Goal: Transaction & Acquisition: Purchase product/service

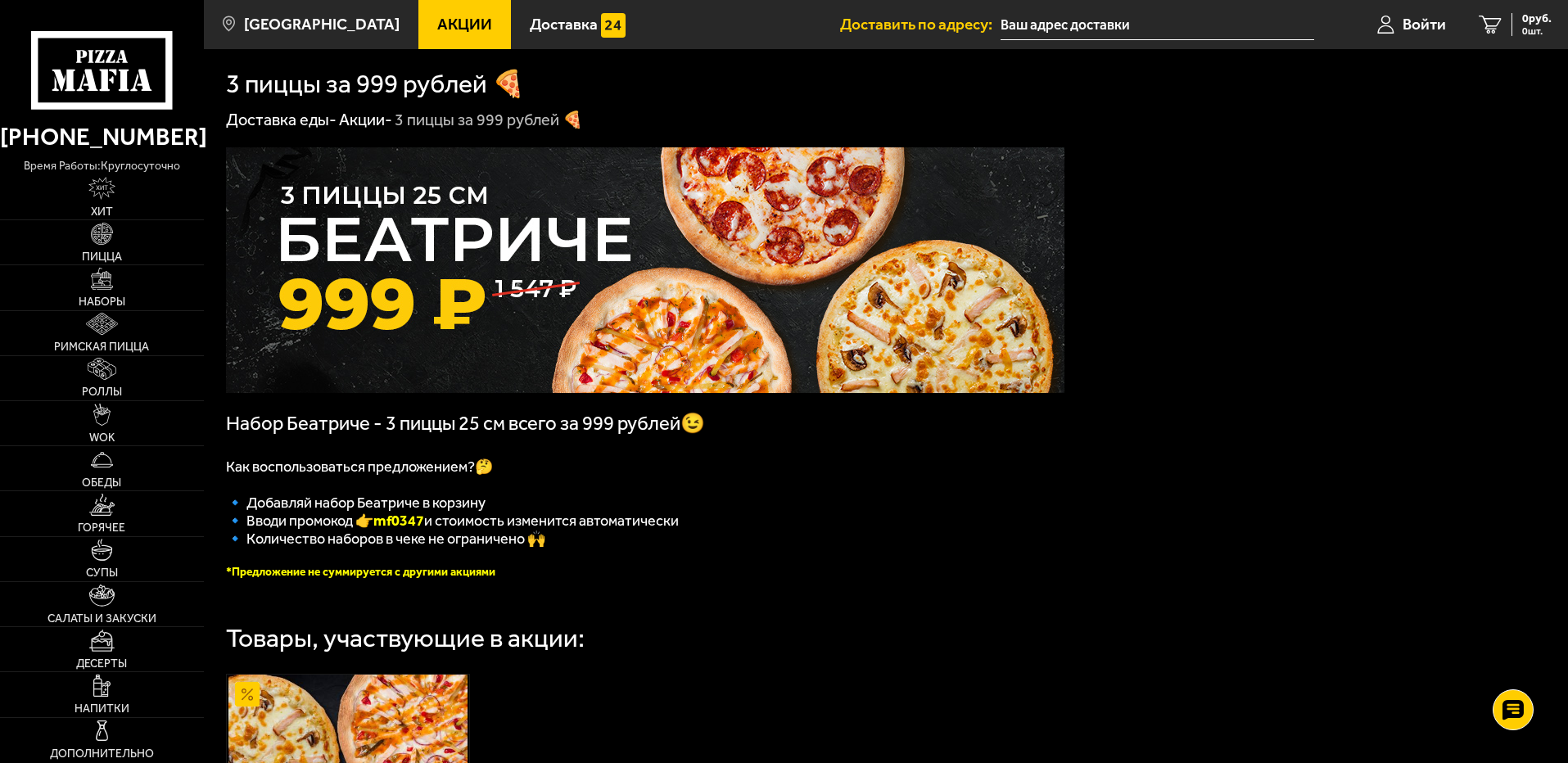
click at [404, 269] on img at bounding box center [644, 269] width 838 height 245
click at [338, 310] on img at bounding box center [644, 269] width 838 height 245
click at [337, 311] on img at bounding box center [644, 269] width 838 height 245
click at [87, 226] on link "Пицца" at bounding box center [102, 242] width 204 height 45
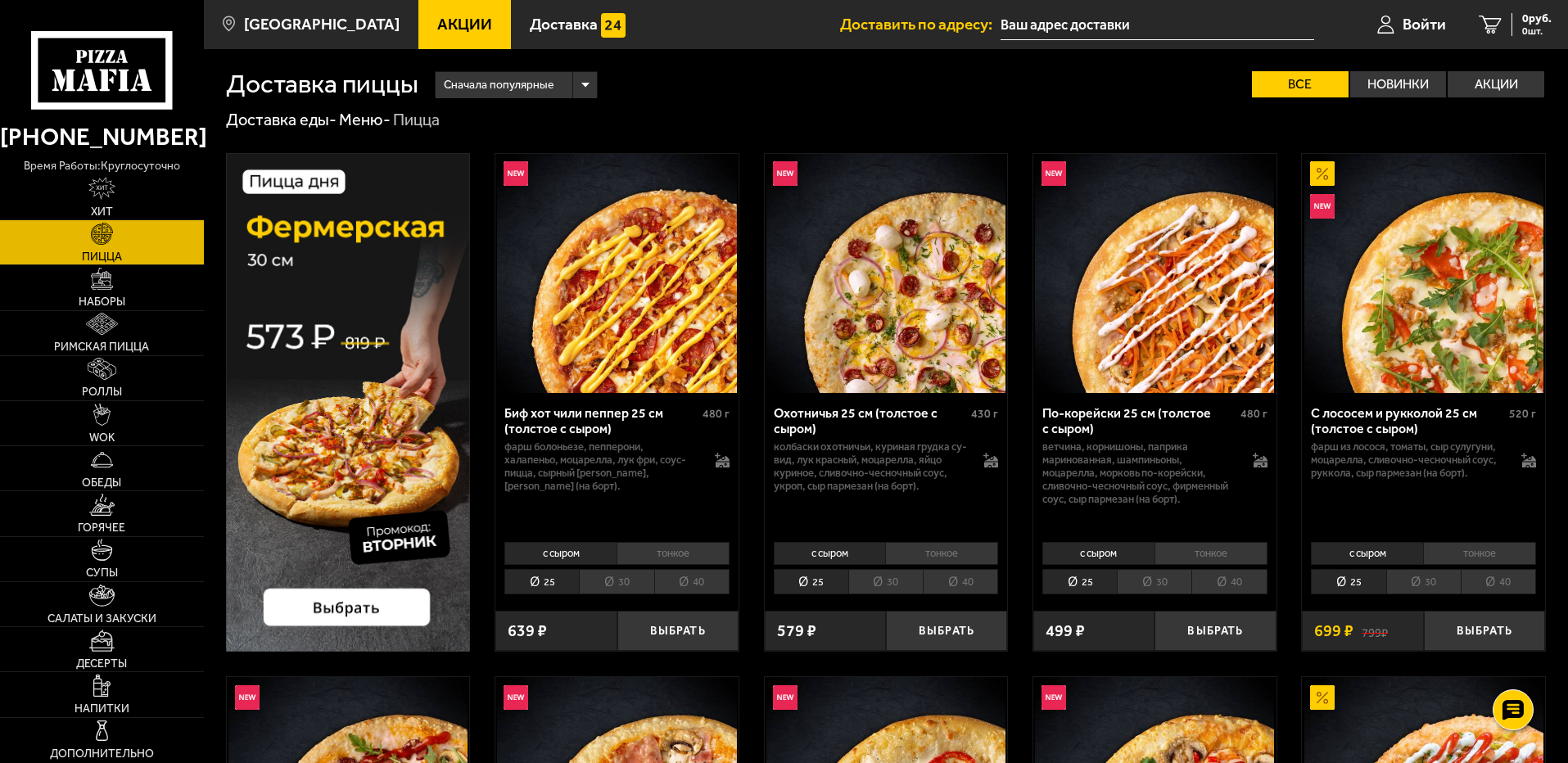
click at [694, 575] on li "40" at bounding box center [692, 581] width 75 height 25
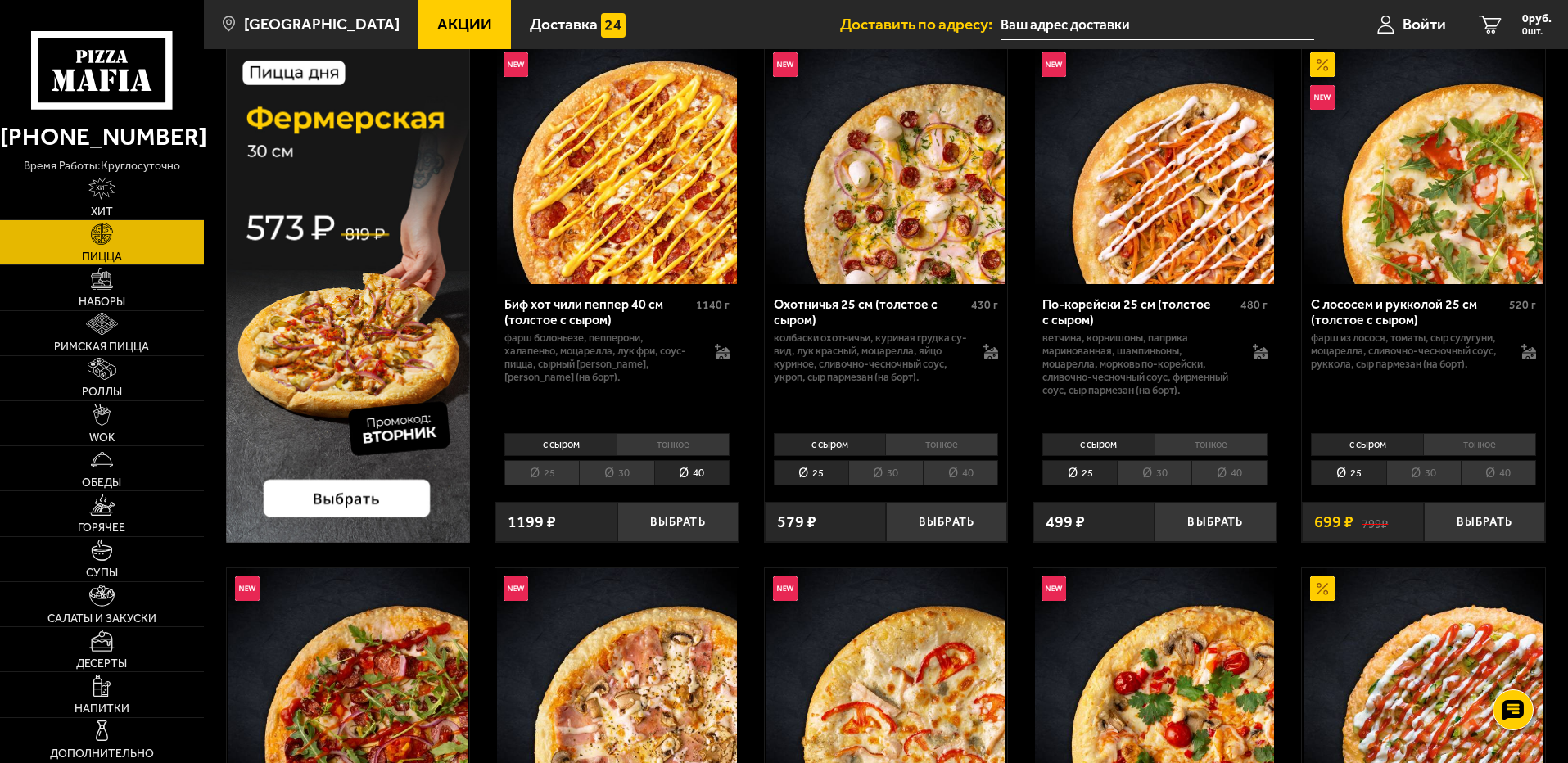
scroll to position [245, 0]
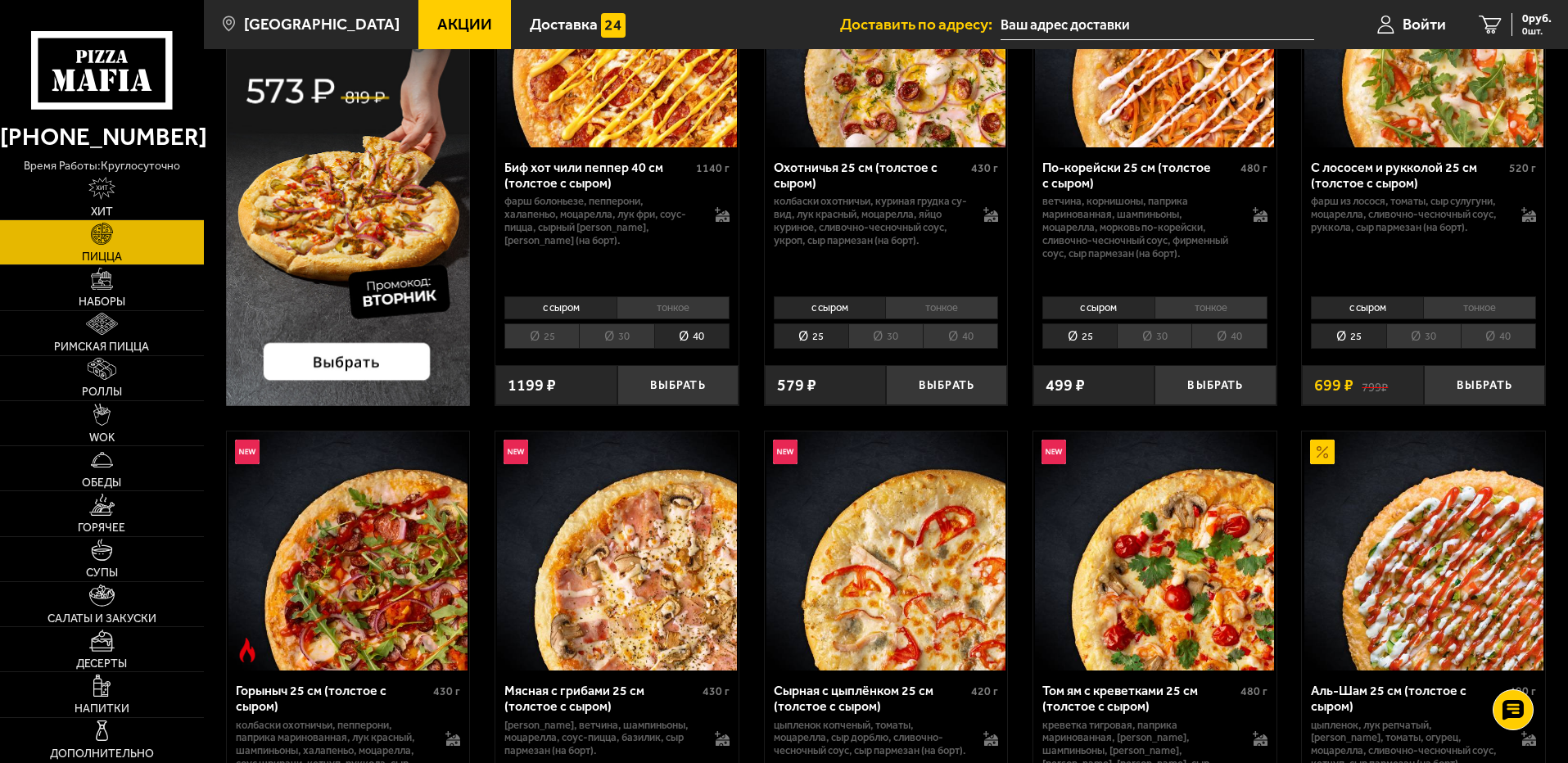
click at [632, 317] on li "тонкое" at bounding box center [672, 308] width 113 height 23
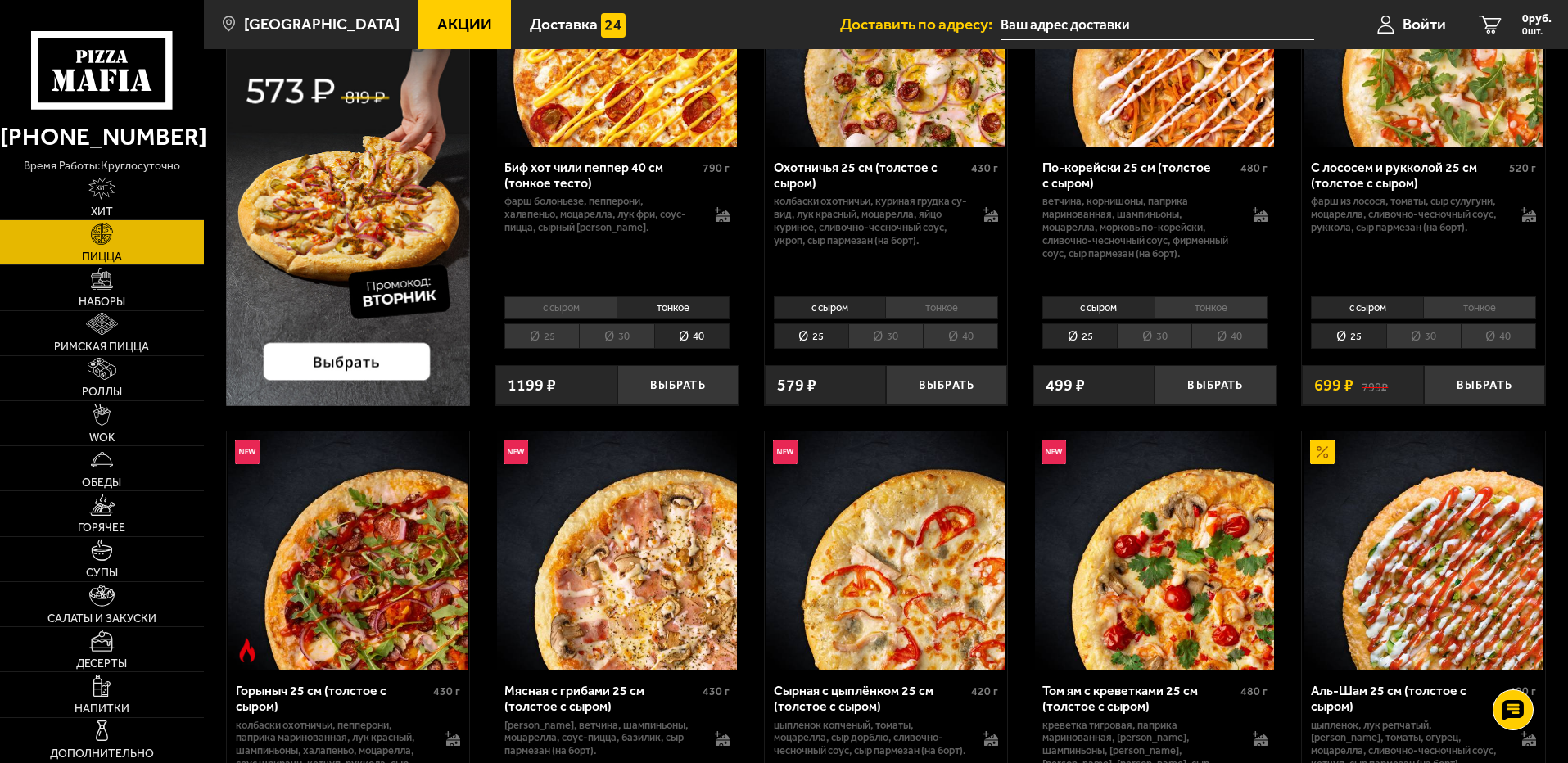
click at [554, 314] on li "с сыром" at bounding box center [561, 308] width 112 height 23
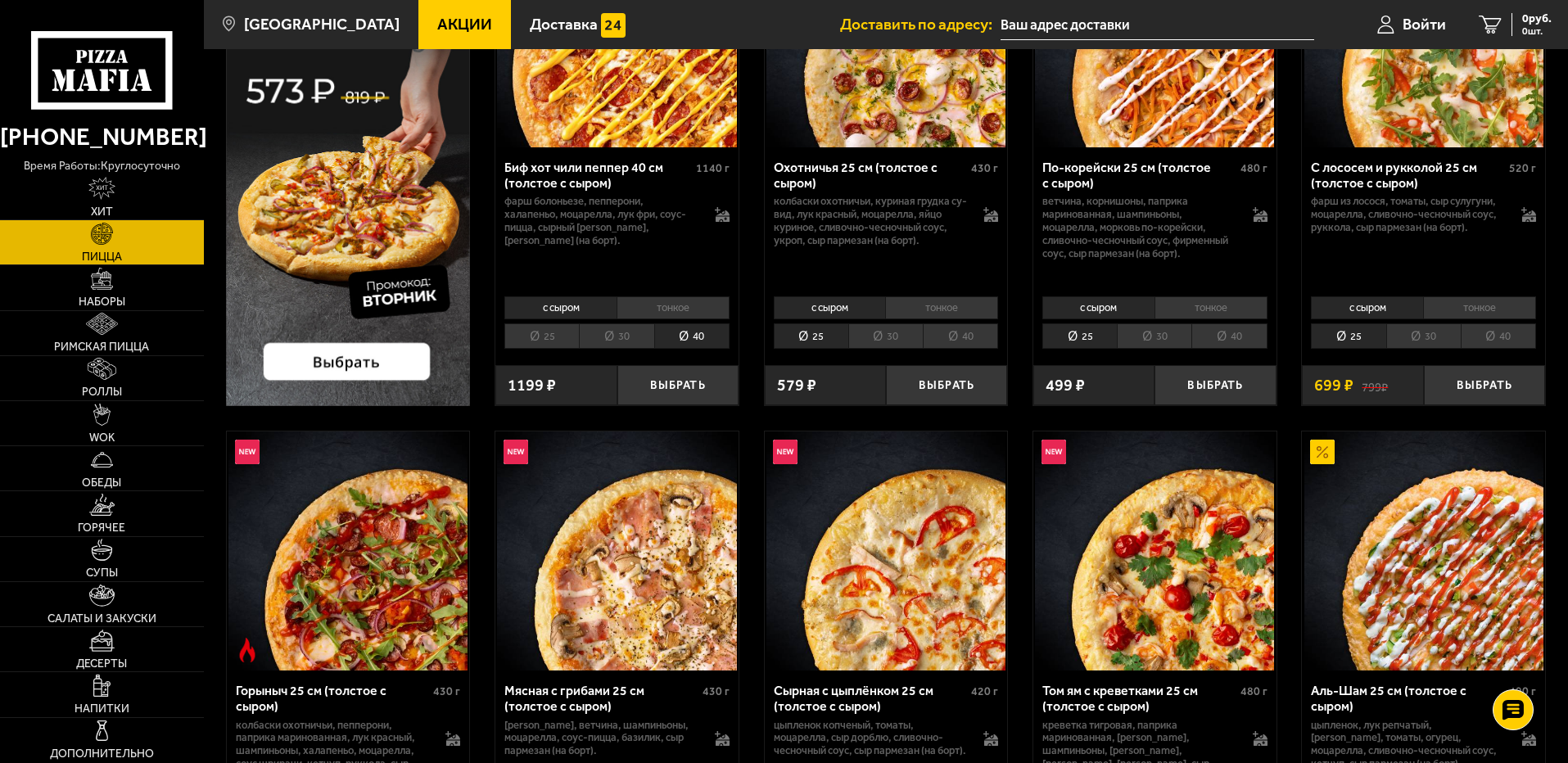
click at [657, 297] on li "тонкое" at bounding box center [672, 308] width 113 height 23
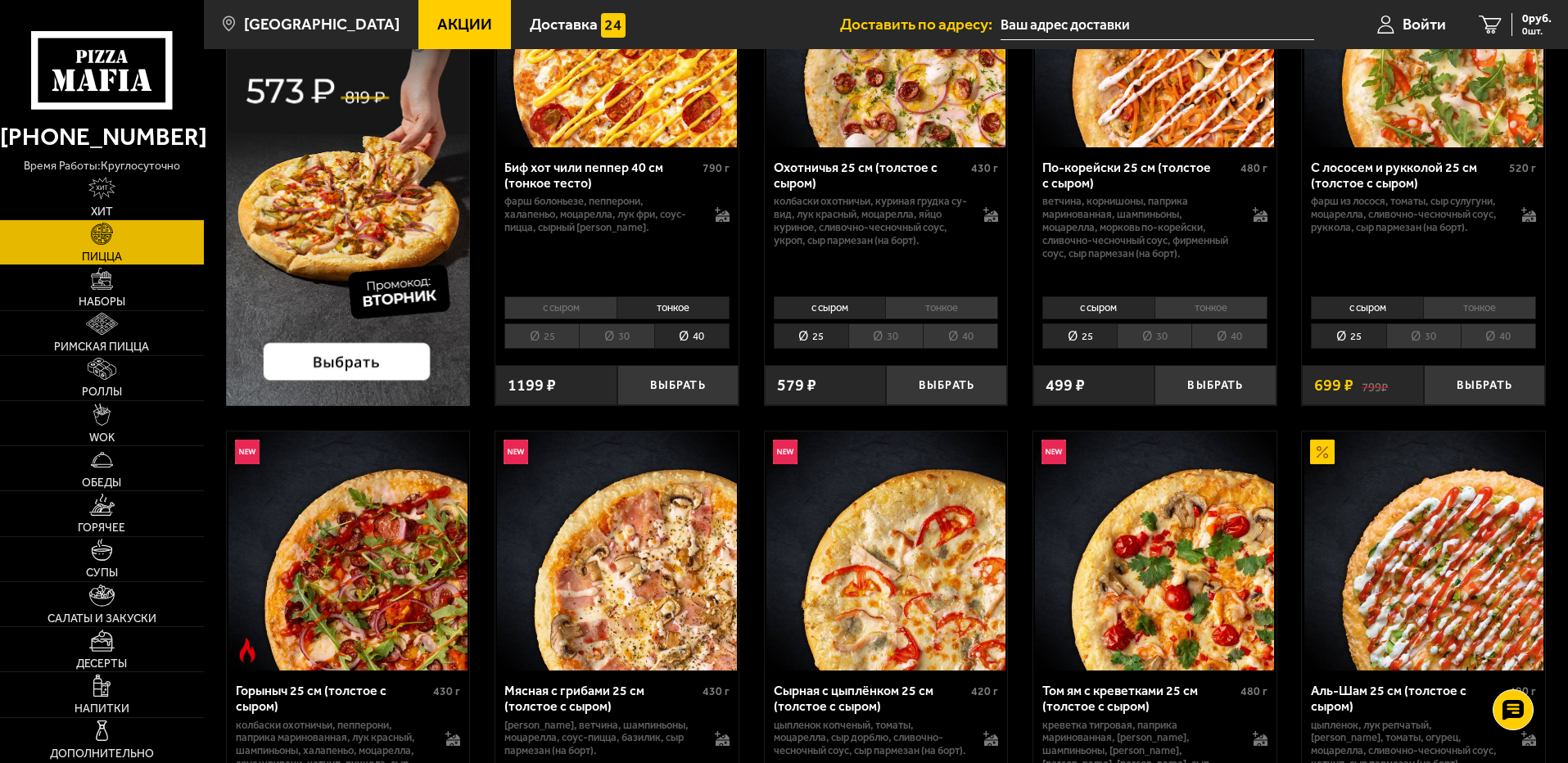
click at [583, 303] on li "с сыром" at bounding box center [561, 308] width 112 height 23
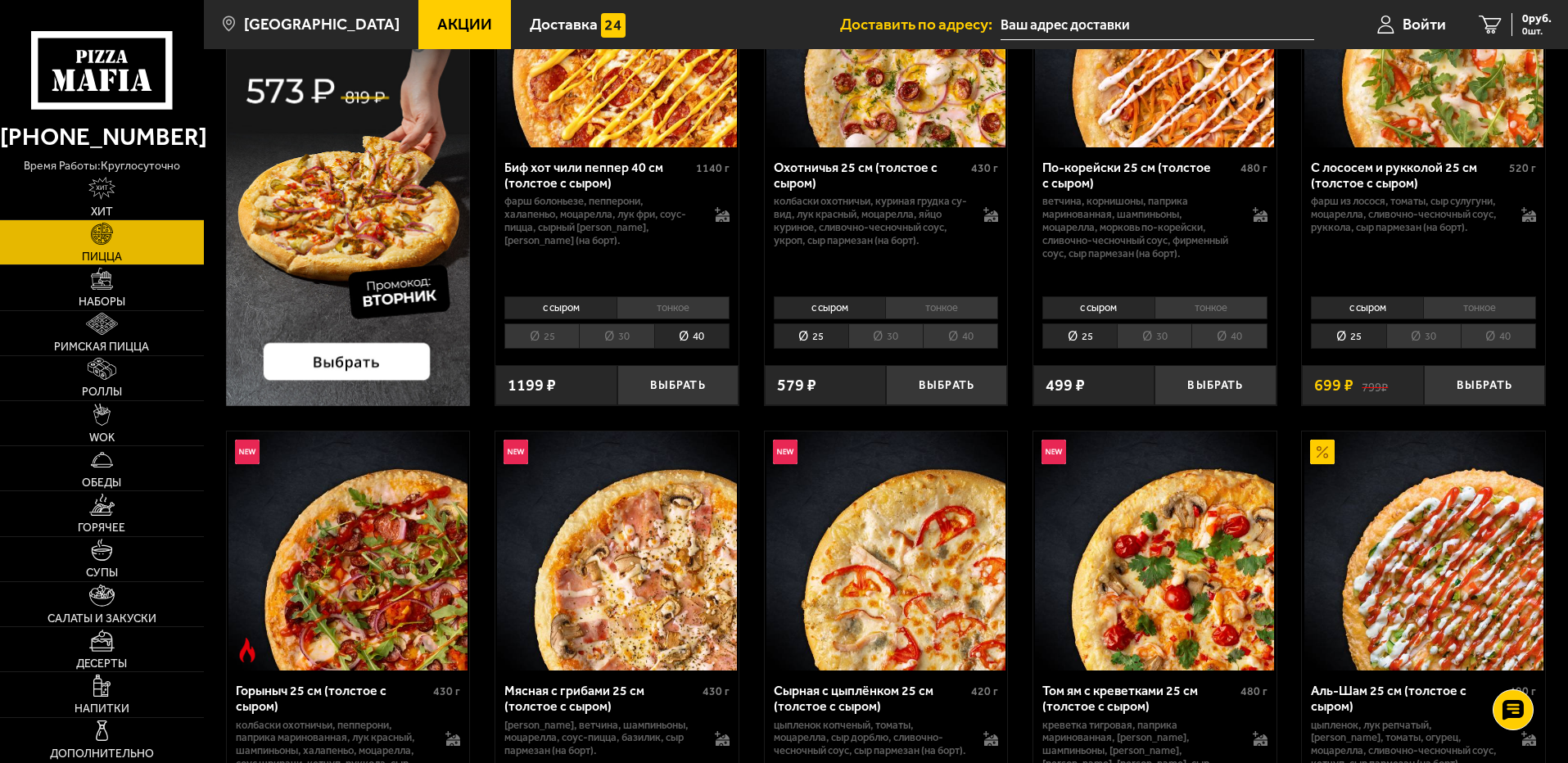
click at [687, 309] on li "тонкое" at bounding box center [672, 308] width 113 height 23
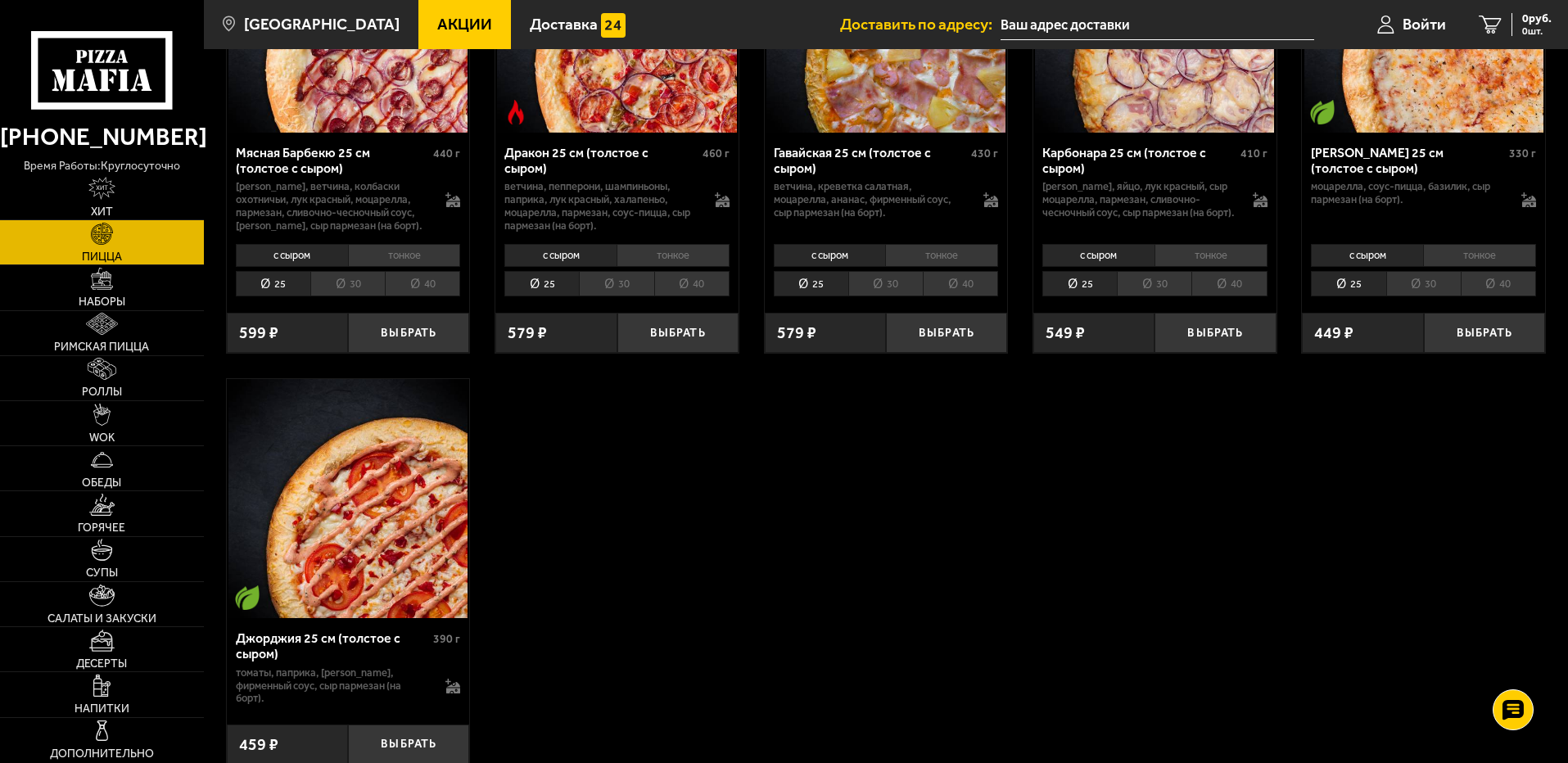
scroll to position [3274, 0]
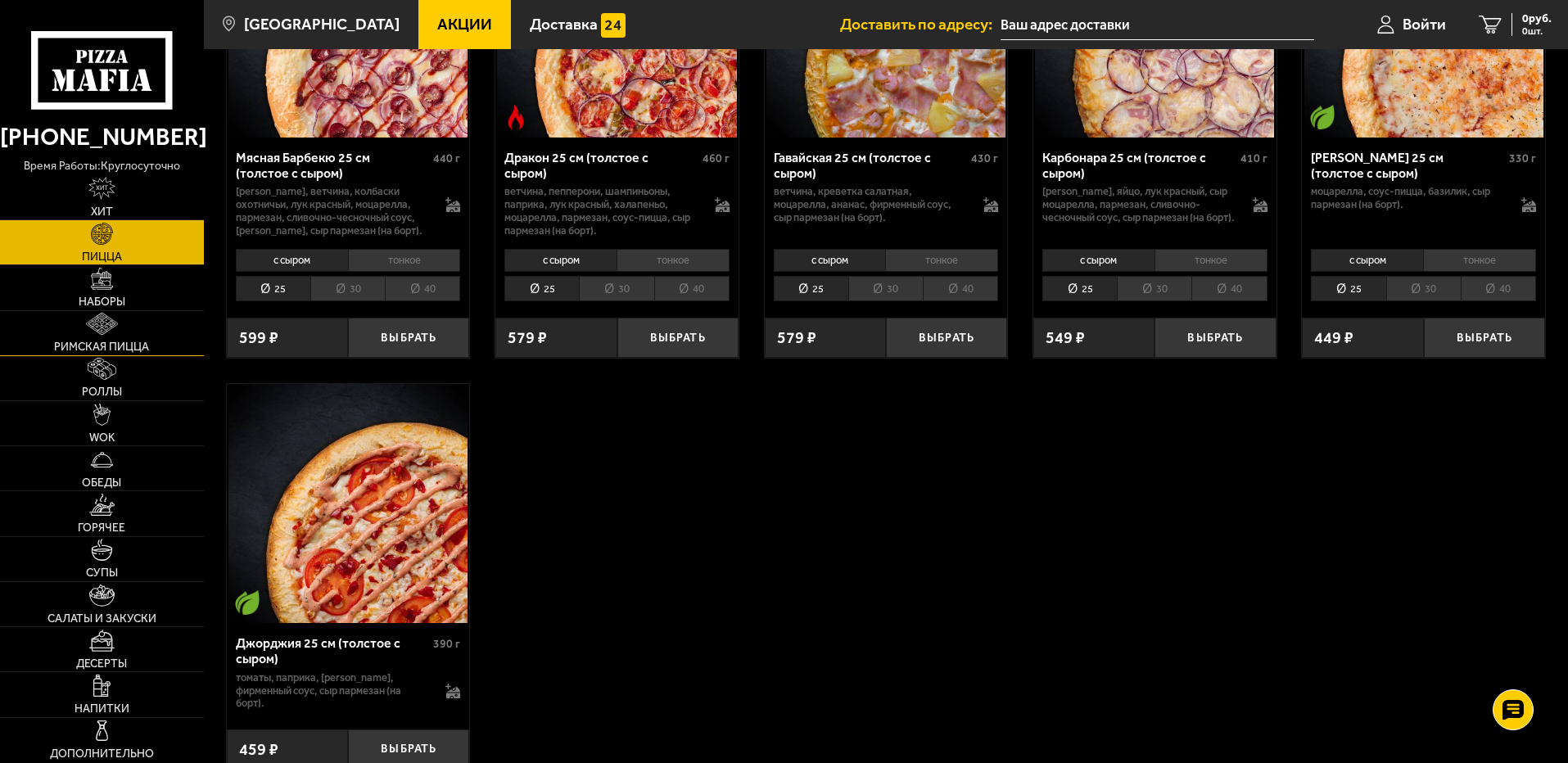
click at [111, 322] on img at bounding box center [102, 324] width 32 height 22
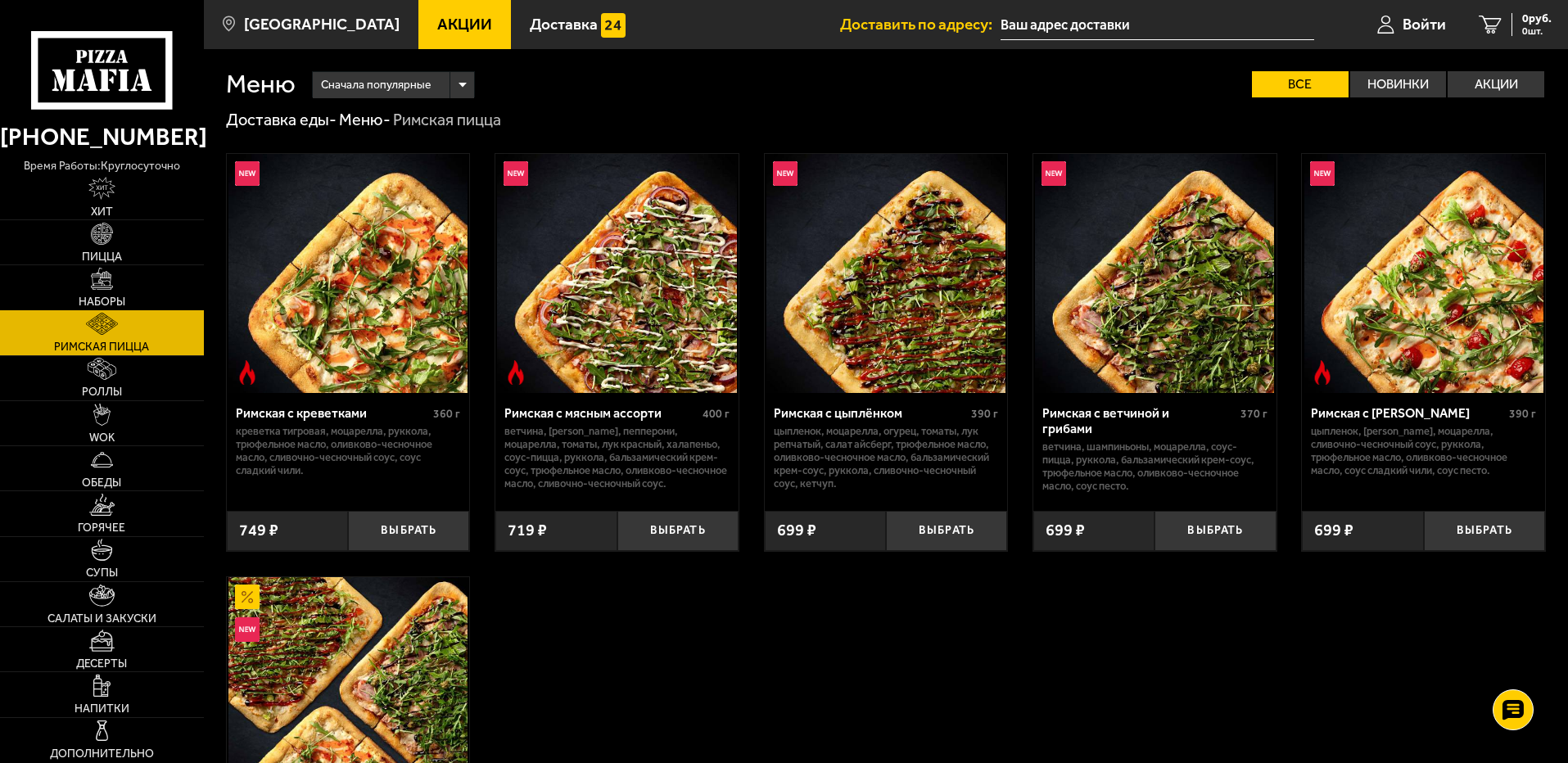
click at [102, 305] on span "Наборы" at bounding box center [102, 301] width 46 height 12
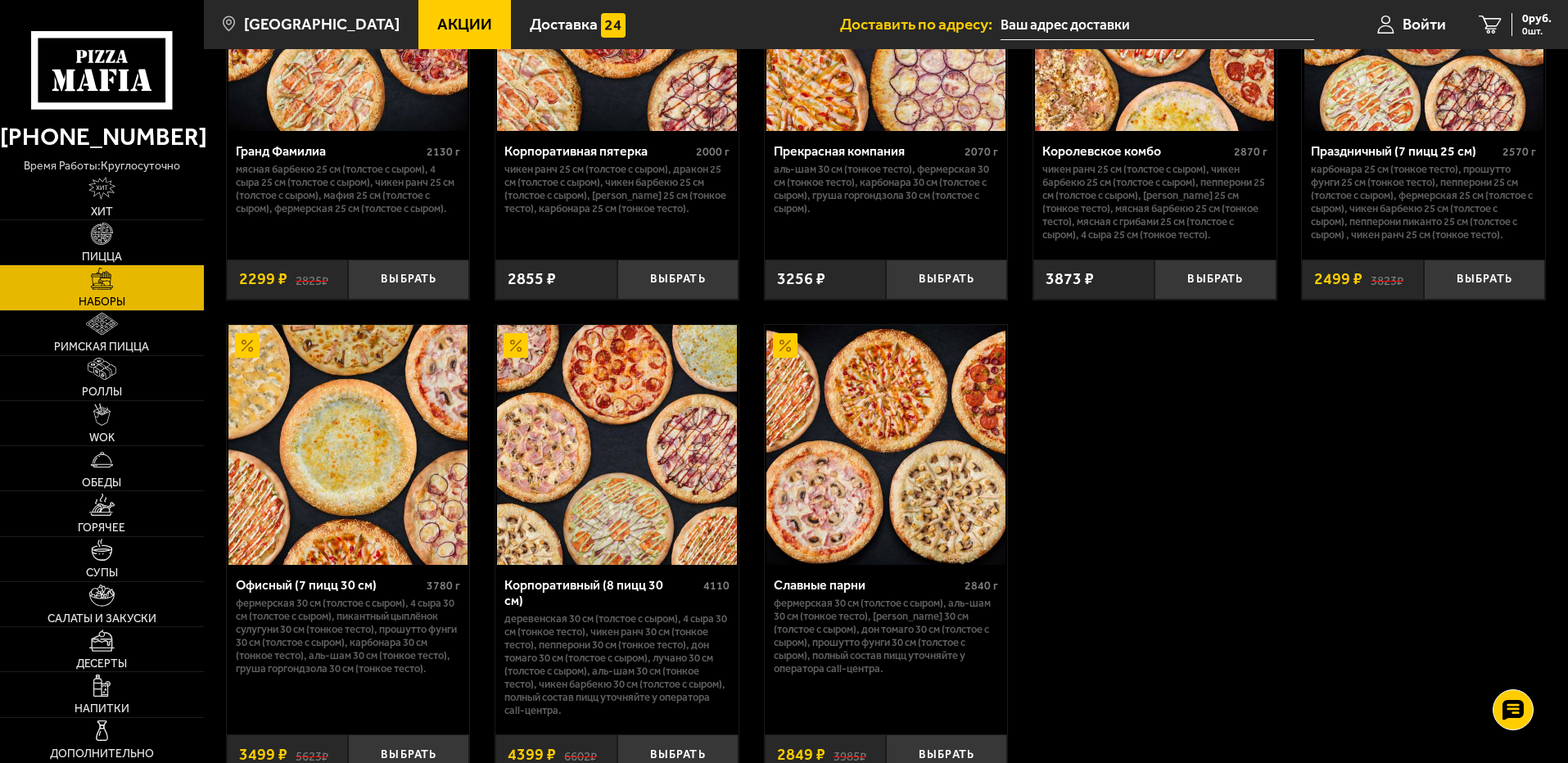
scroll to position [2374, 0]
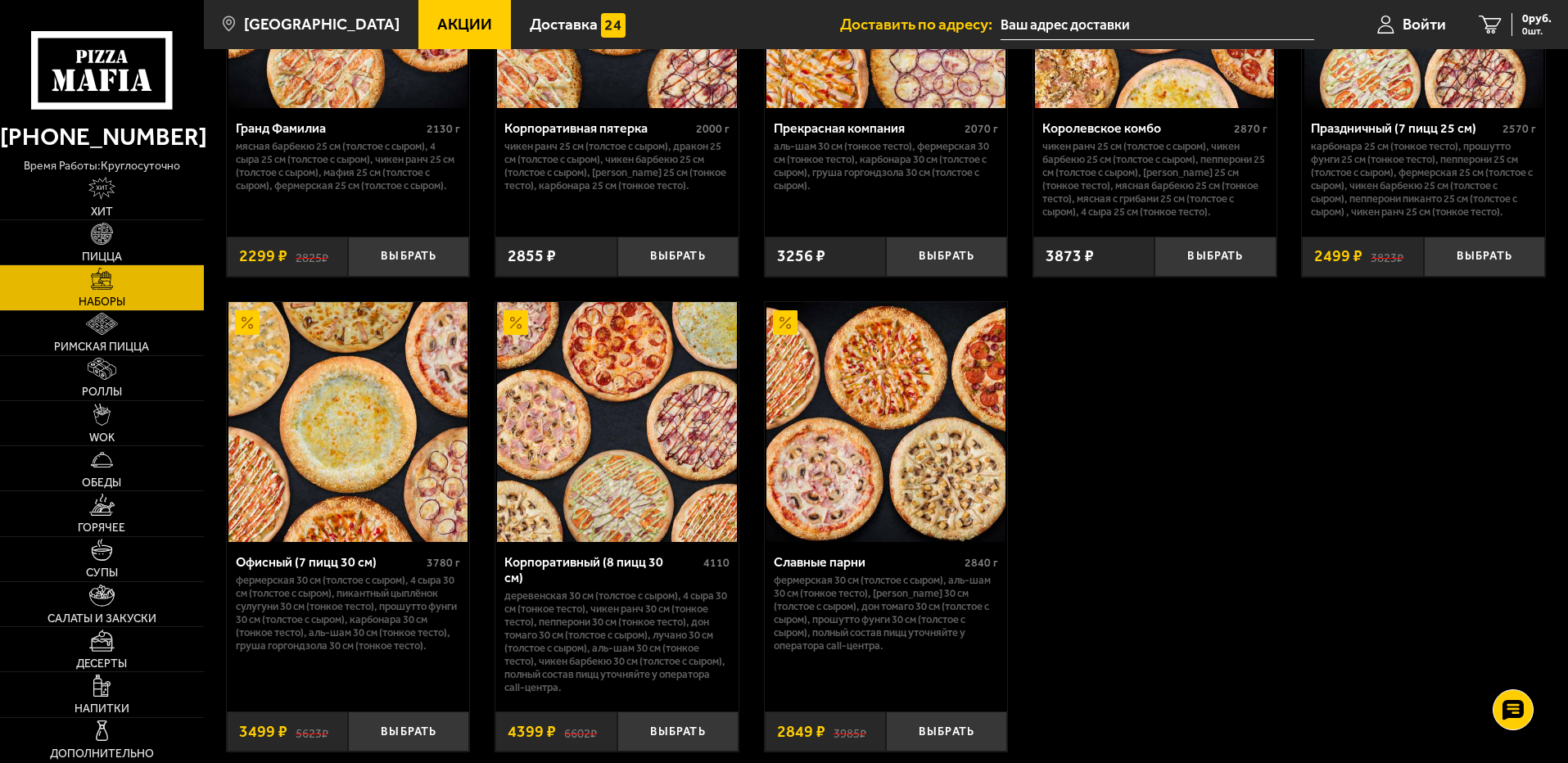
click at [328, 378] on img at bounding box center [348, 422] width 239 height 239
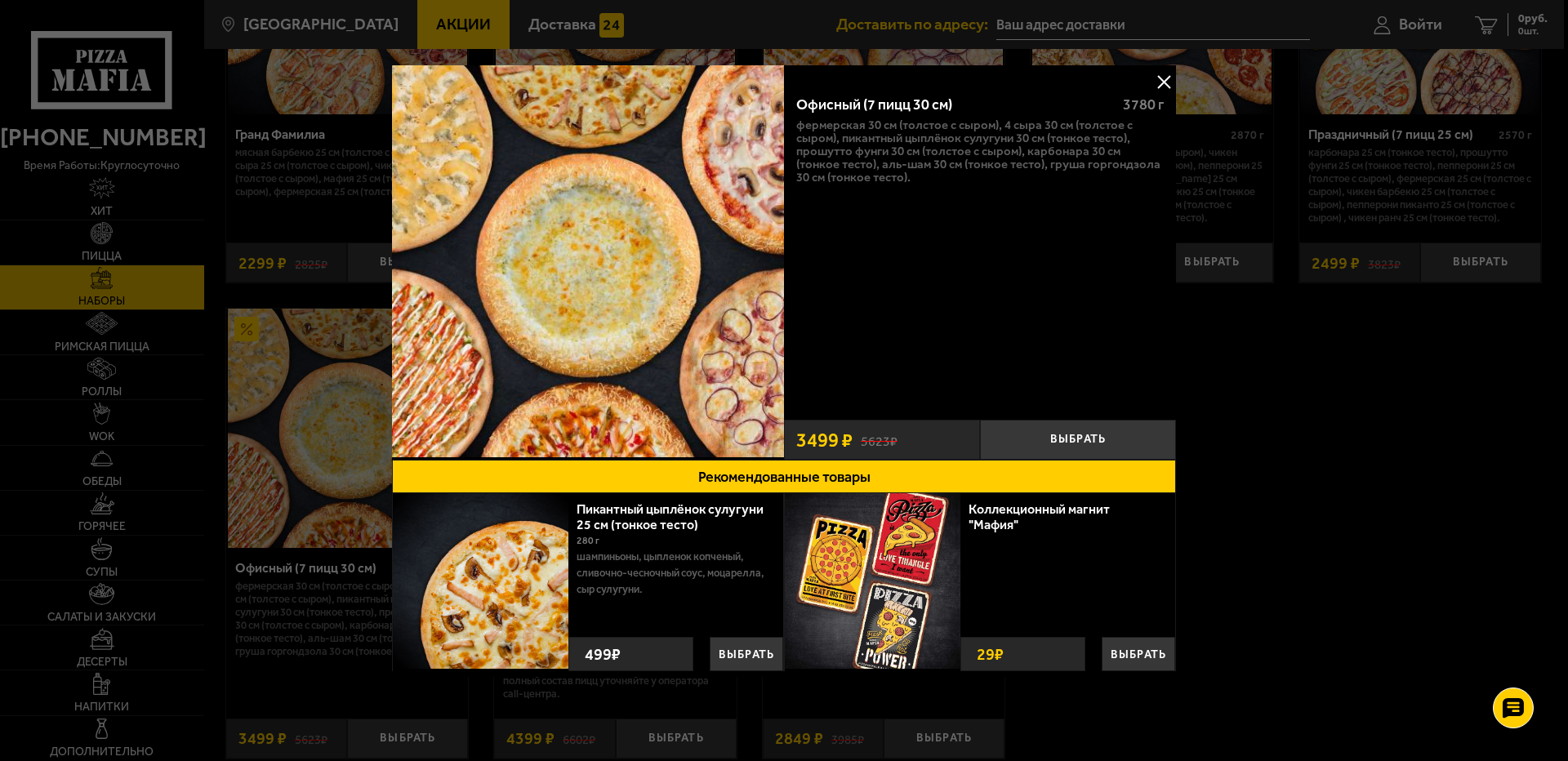
click at [1173, 84] on button at bounding box center [1164, 82] width 25 height 25
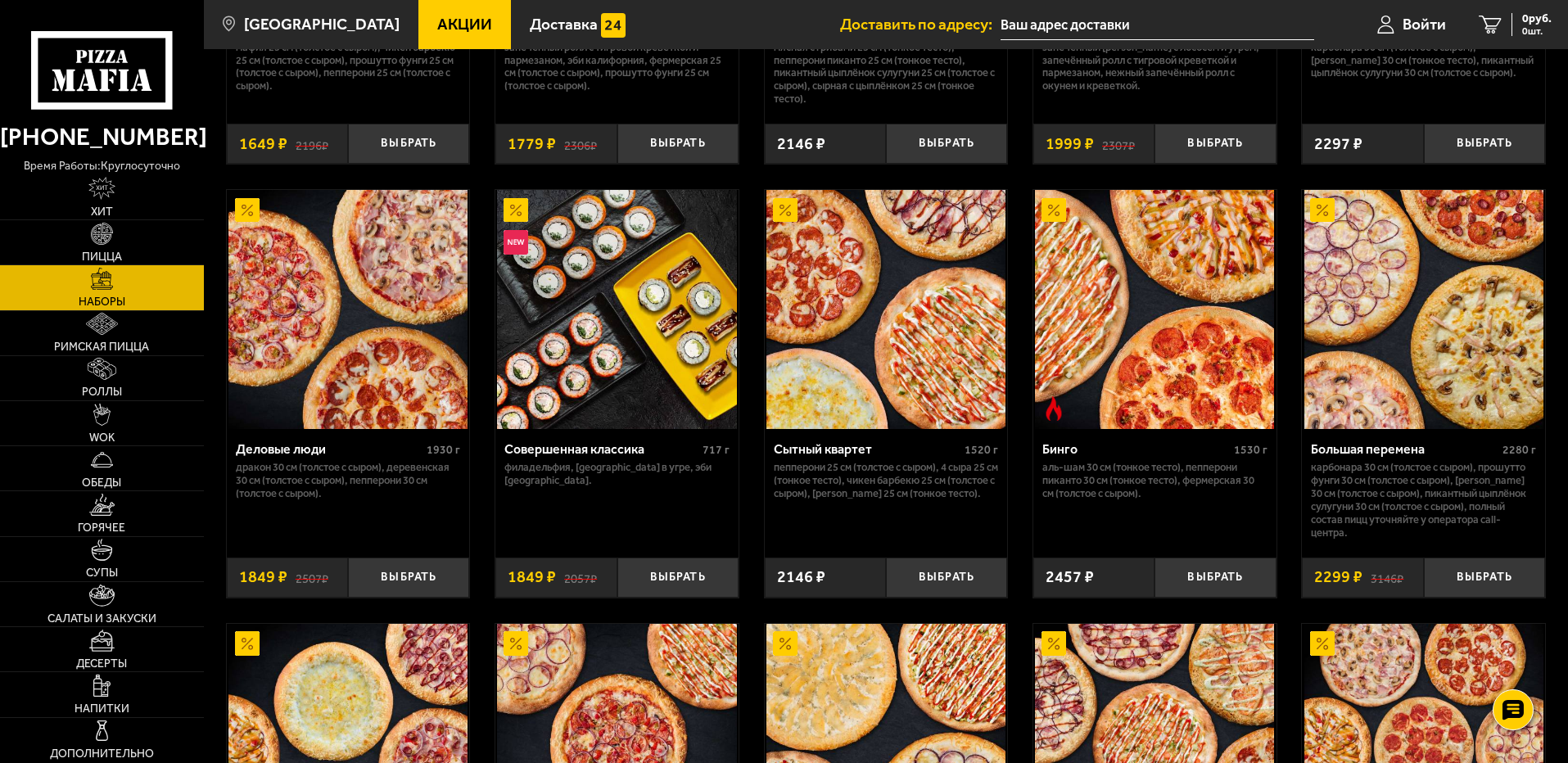
scroll to position [1391, 0]
